Goal: Register for event/course

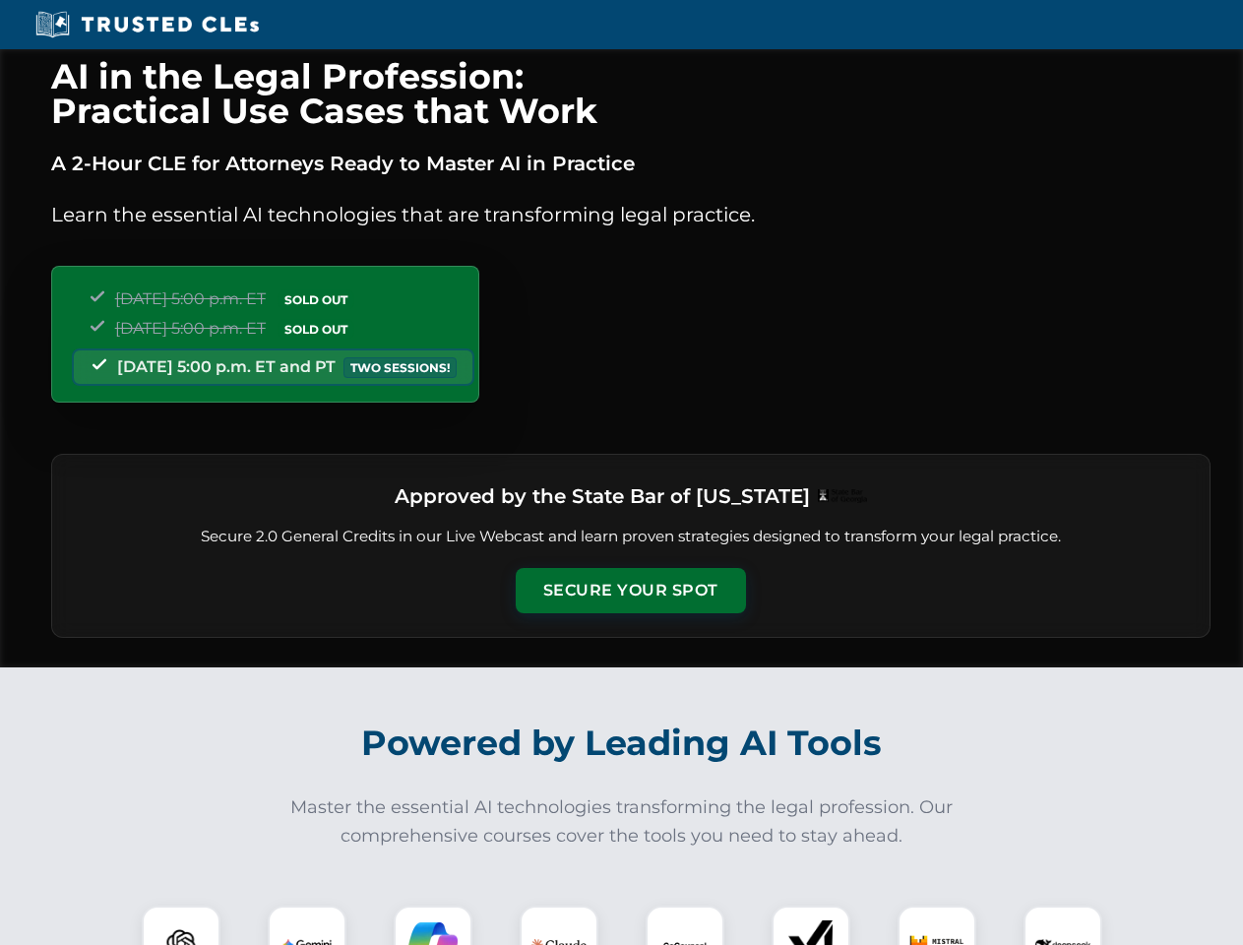
click at [630, 590] on button "Secure Your Spot" at bounding box center [631, 590] width 230 height 45
click at [181, 925] on img at bounding box center [181, 944] width 57 height 57
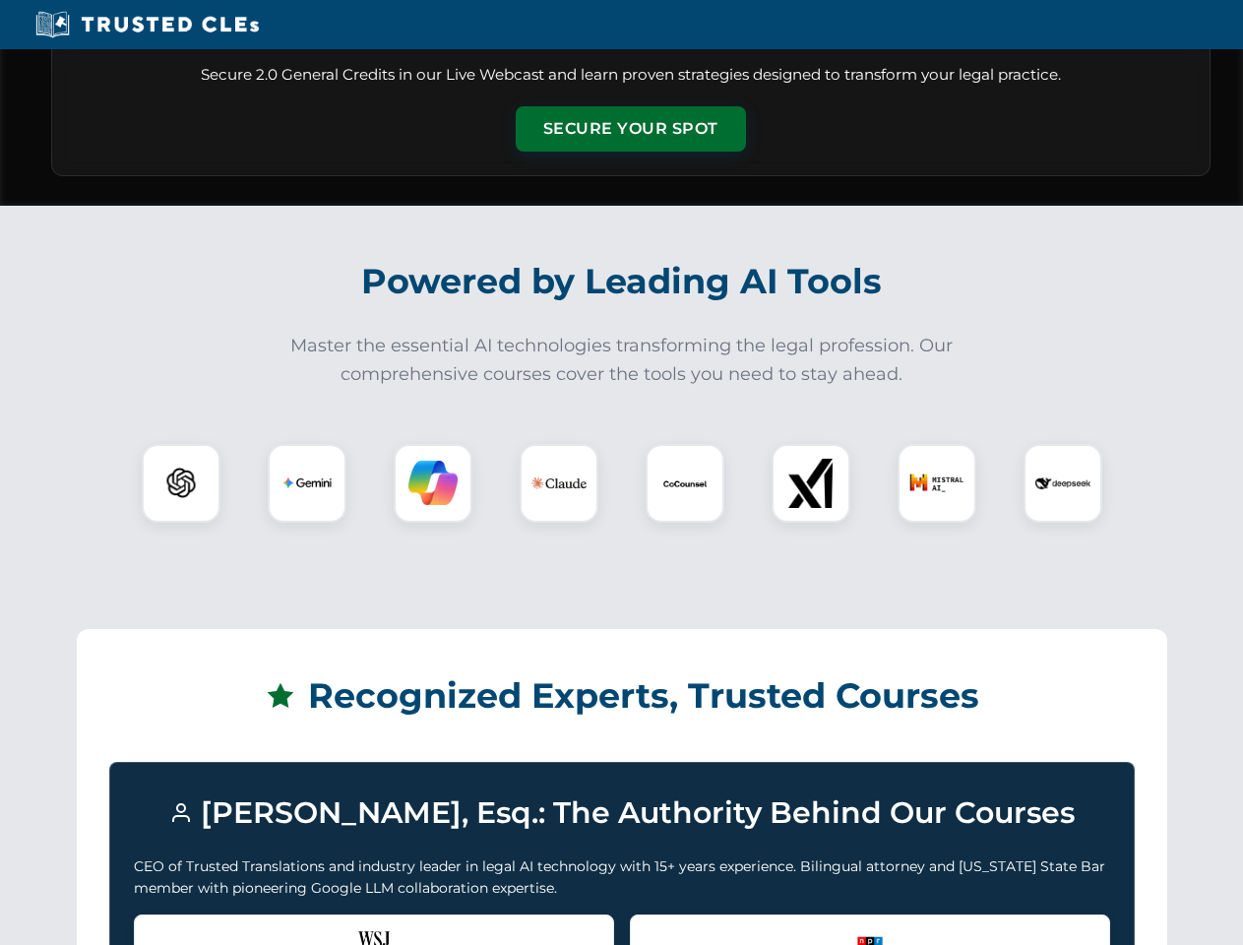
click at [307, 925] on div "Recognized by the WSJ [PERSON_NAME] was featured for his expertise in AI legal …" at bounding box center [374, 953] width 480 height 79
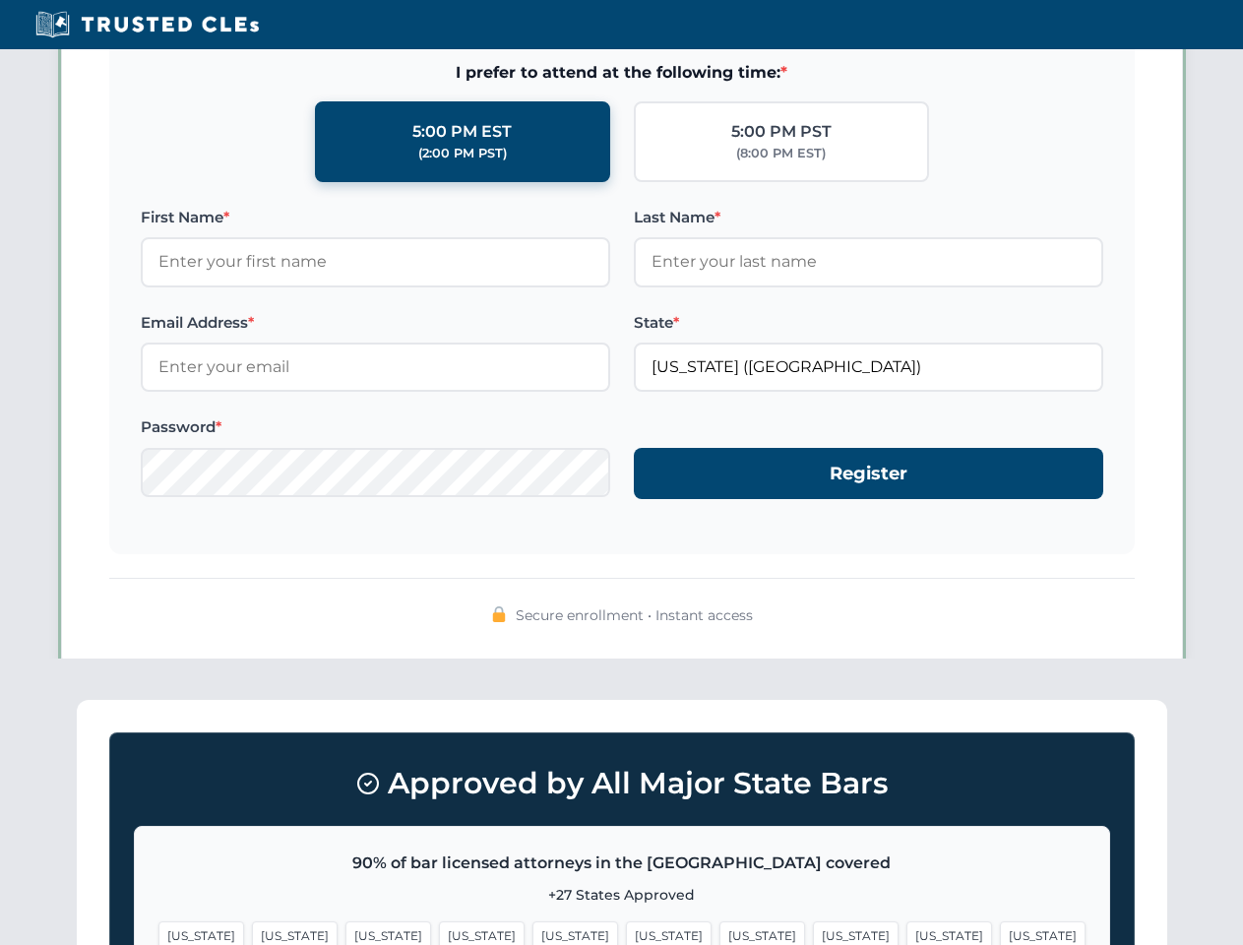
click at [719, 925] on span "[US_STATE]" at bounding box center [762, 935] width 86 height 29
click at [906, 925] on span "[US_STATE]" at bounding box center [949, 935] width 86 height 29
